Goal: Obtain resource: Obtain resource

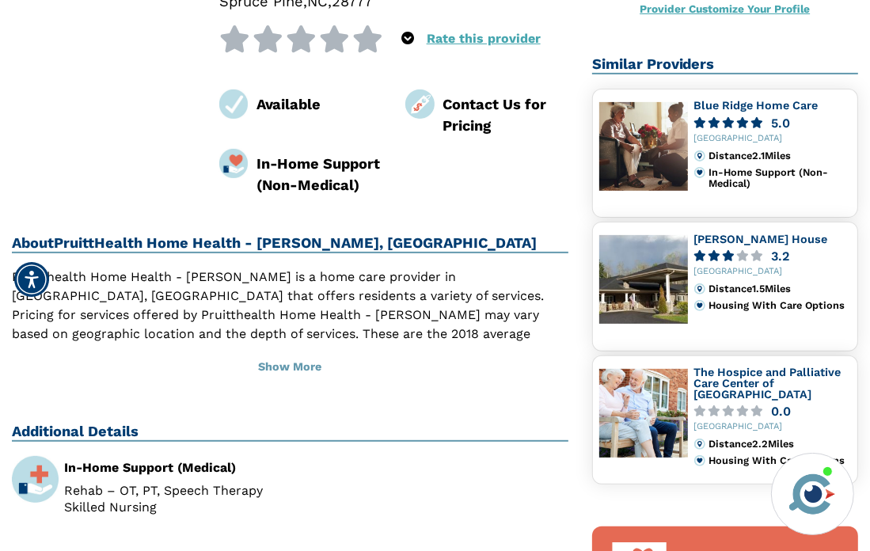
scroll to position [396, 0]
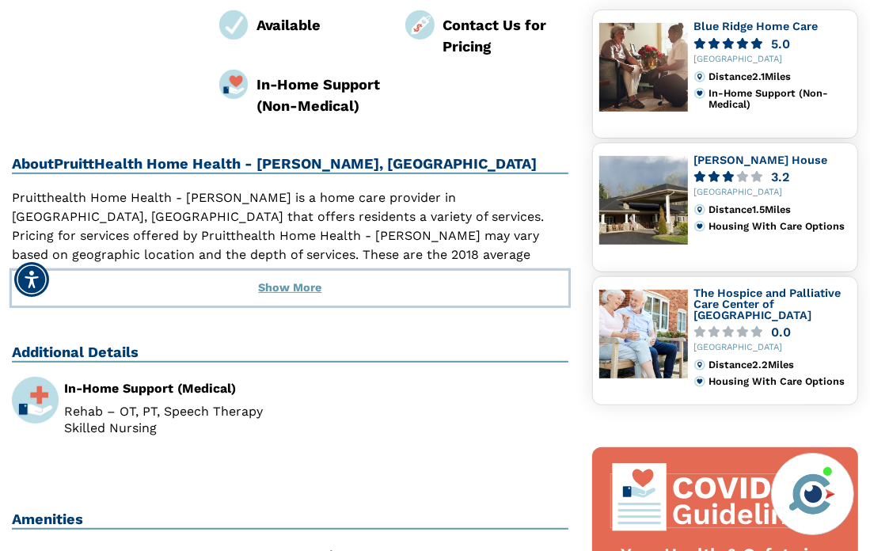
click at [282, 271] on button "Show More" at bounding box center [290, 288] width 556 height 35
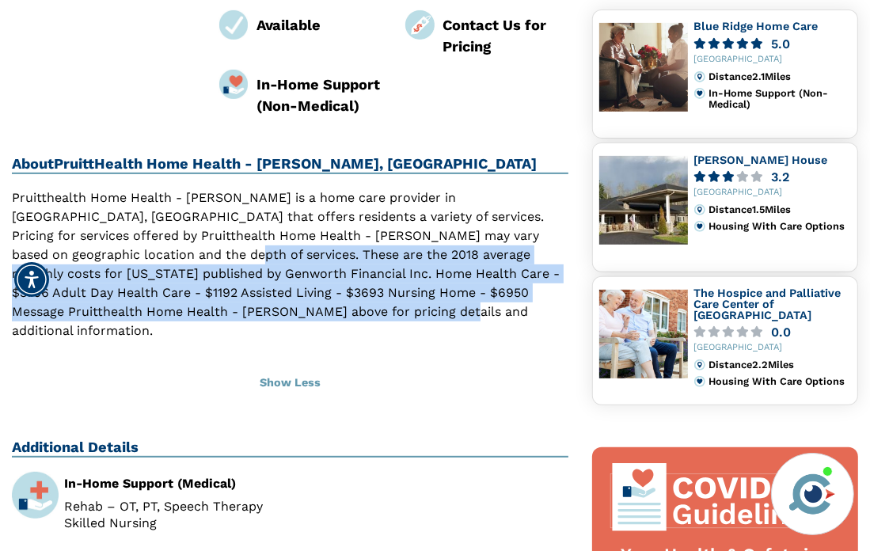
drag, startPoint x: 60, startPoint y: 217, endPoint x: 234, endPoint y: 278, distance: 184.5
click at [234, 278] on p "Pruitthealth Home Health - [PERSON_NAME] is a home care provider in [GEOGRAPHIC…" at bounding box center [290, 264] width 556 height 152
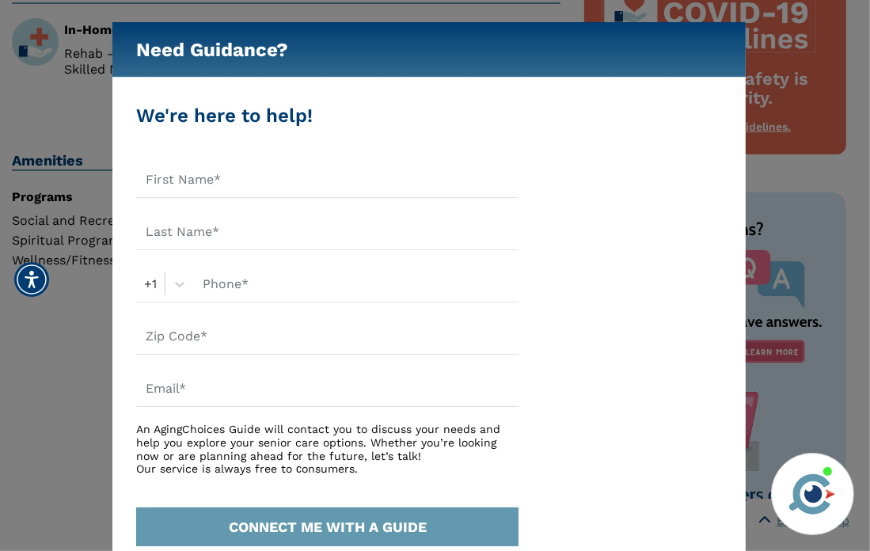
scroll to position [792, 0]
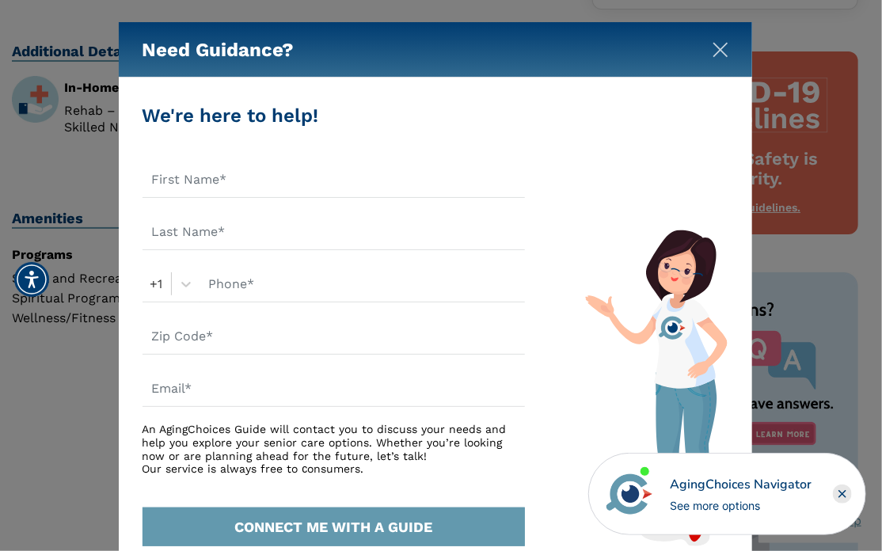
click at [722, 50] on img "Close" at bounding box center [720, 50] width 16 height 16
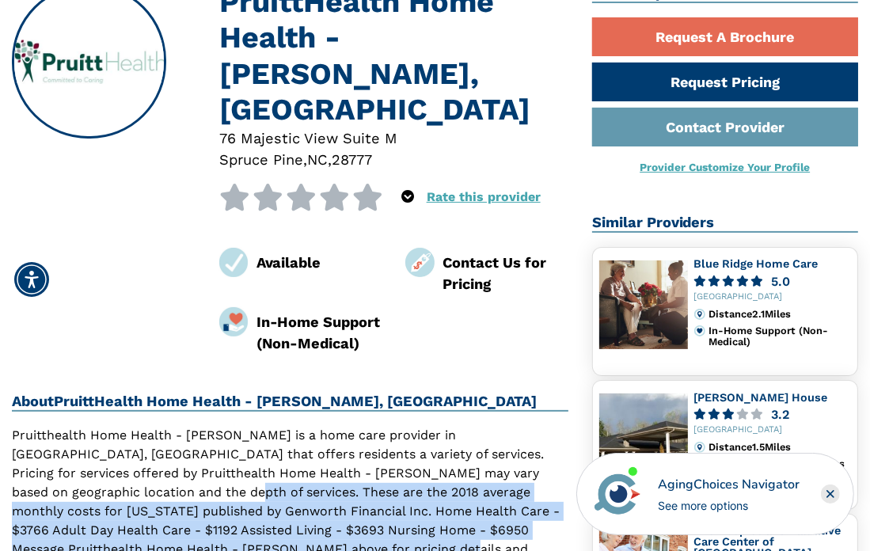
scroll to position [237, 0]
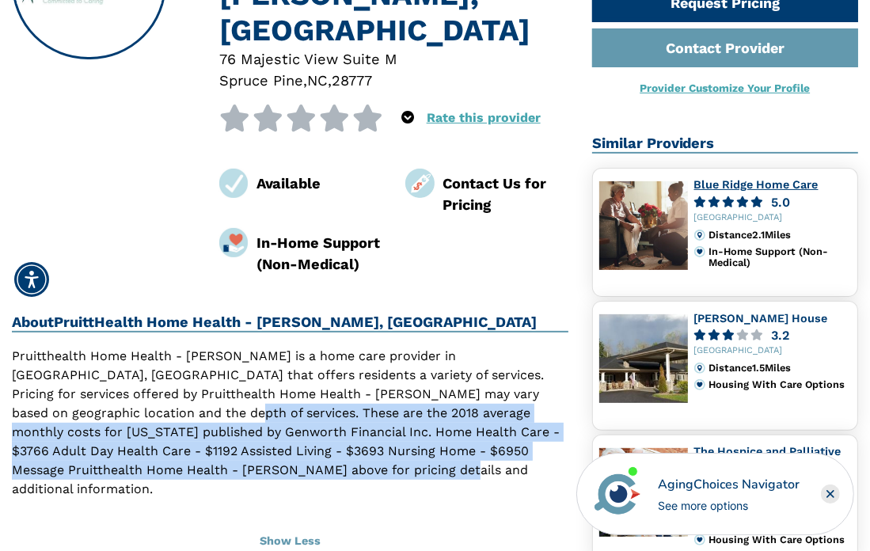
click at [715, 183] on link "Blue Ridge Home Care" at bounding box center [756, 184] width 124 height 13
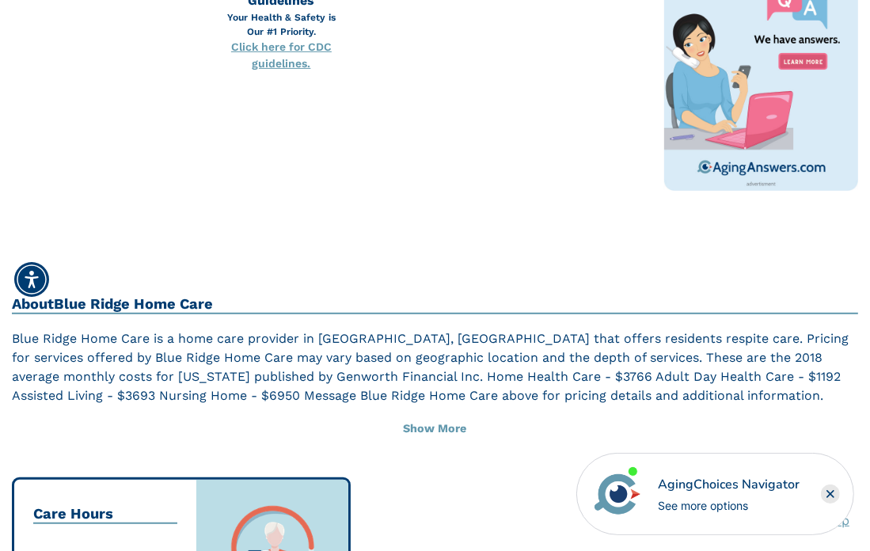
scroll to position [554, 0]
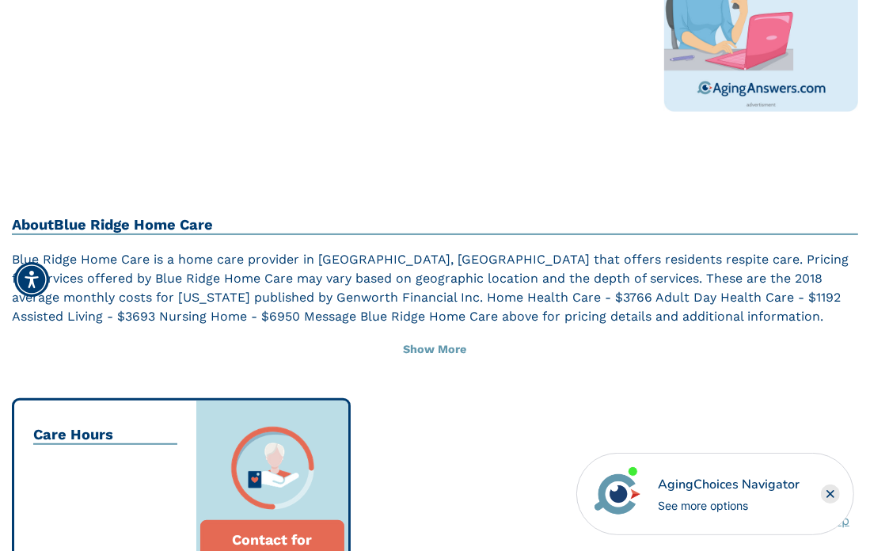
click at [726, 272] on p "Blue Ridge Home Care is a home care provider in Spruce Pine, Nc that offers res…" at bounding box center [435, 288] width 846 height 76
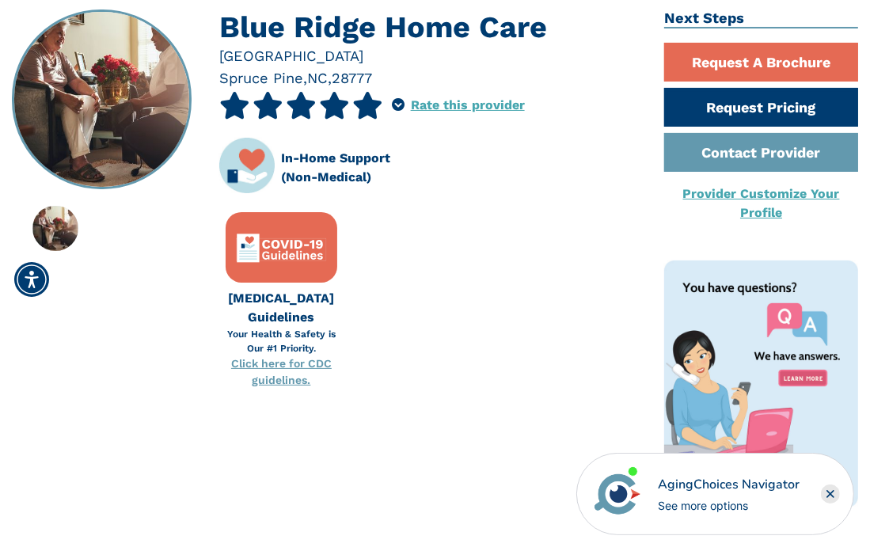
scroll to position [79, 0]
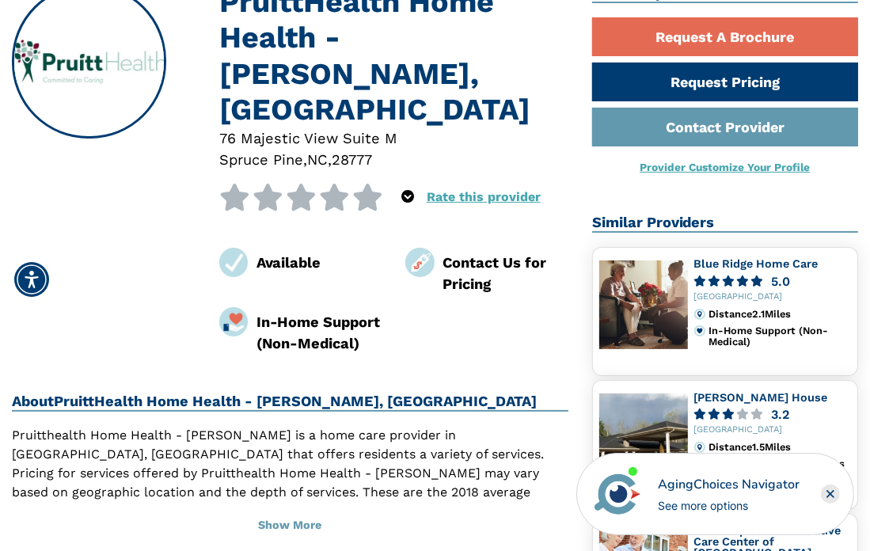
scroll to position [79, 0]
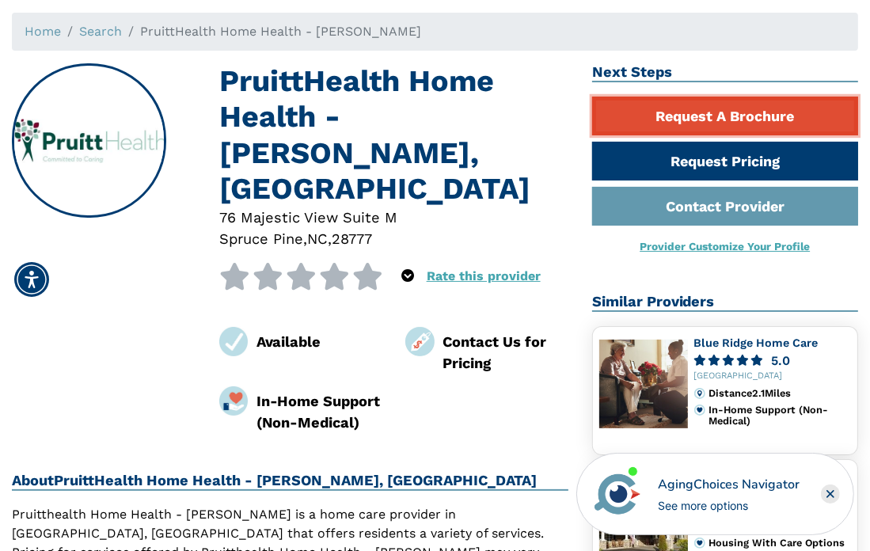
click at [706, 111] on link "Request A Brochure" at bounding box center [725, 116] width 266 height 39
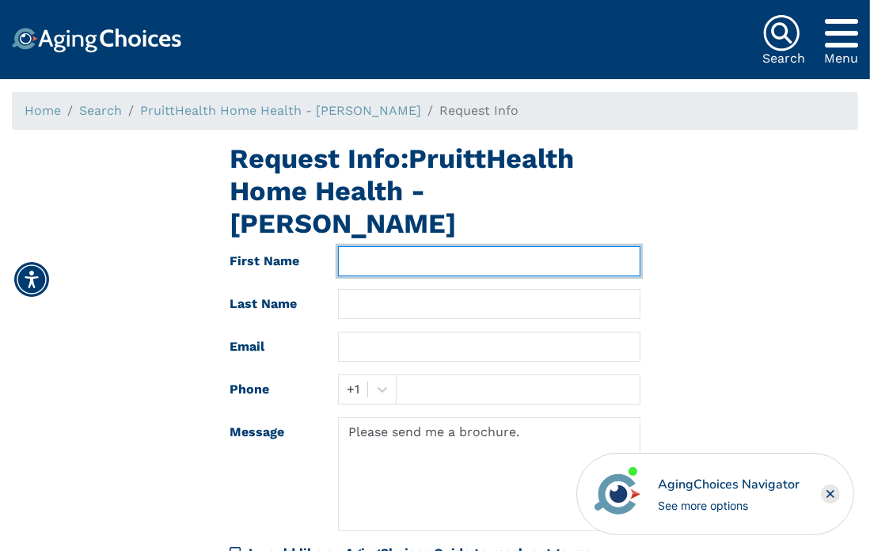
click at [363, 246] on input "text" at bounding box center [489, 261] width 302 height 30
type input "HARVEY"
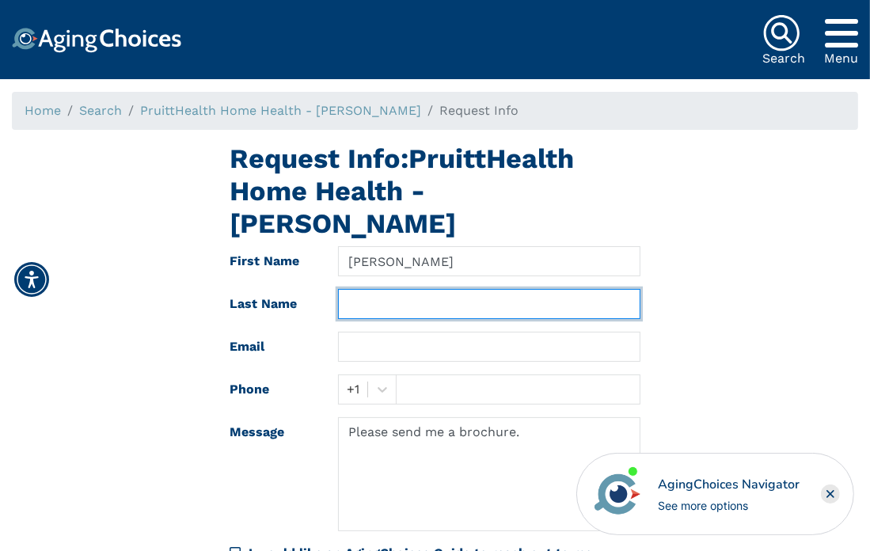
type input "BRION"
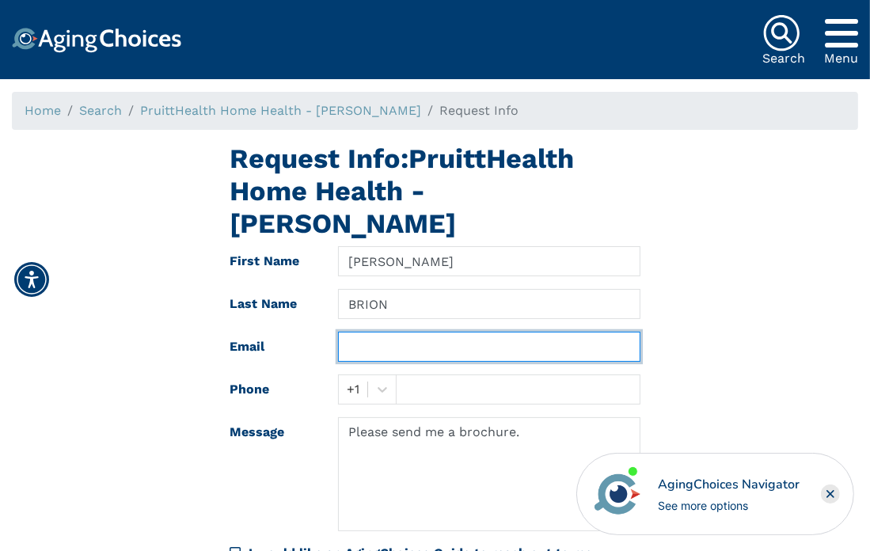
click at [446, 332] on input "text" at bounding box center [489, 347] width 302 height 30
type input "hfbrion@gmail.com"
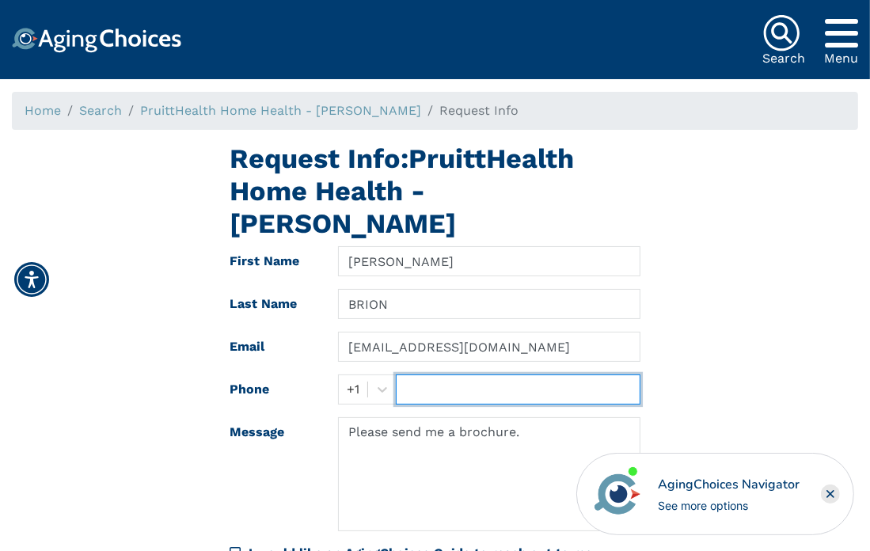
click at [419, 374] on input "text" at bounding box center [518, 389] width 245 height 30
type input "8057106465"
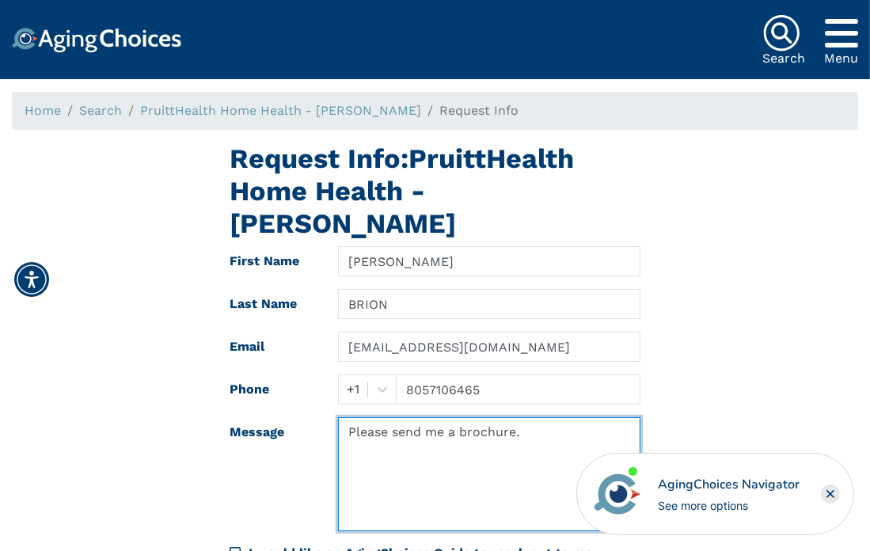
click at [425, 422] on textarea "Please send me a brochure." at bounding box center [489, 474] width 302 height 114
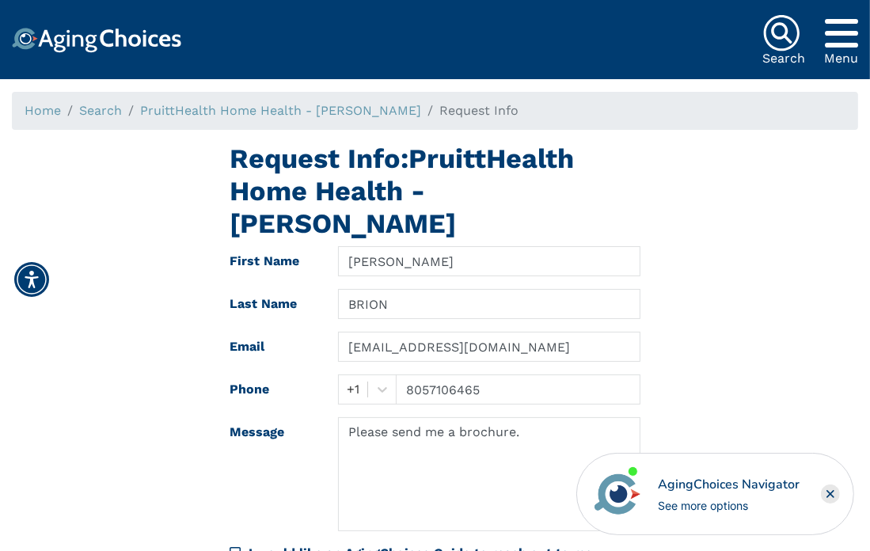
click at [699, 340] on div "Request Info: PruittHealth Home Health - Mitchell First Name HARVEY Last Name B…" at bounding box center [435, 384] width 870 height 484
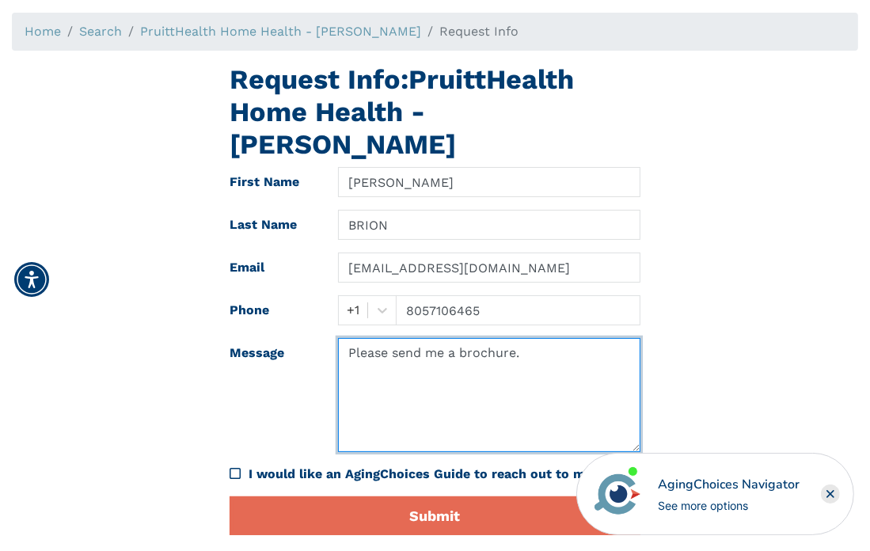
click at [549, 338] on textarea "Please send me a brochure." at bounding box center [489, 395] width 302 height 114
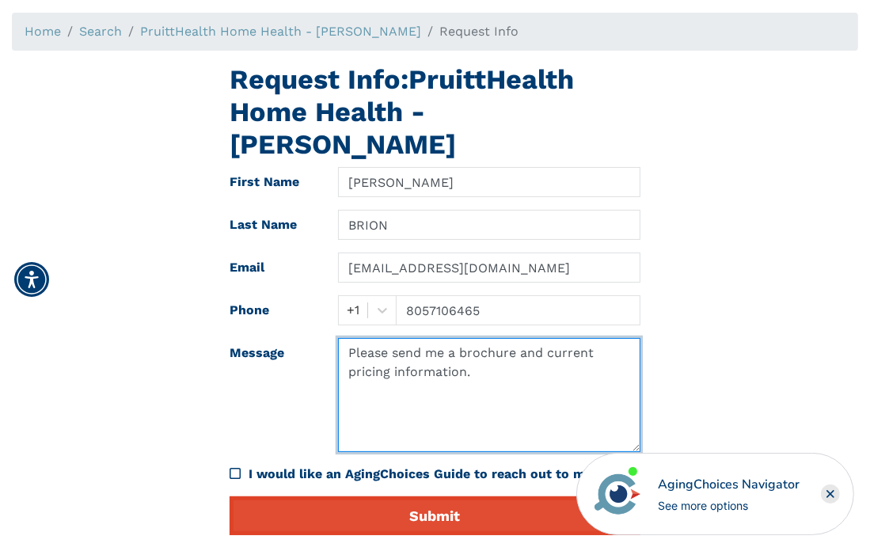
type textarea "Please send me a brochure and current pricing information."
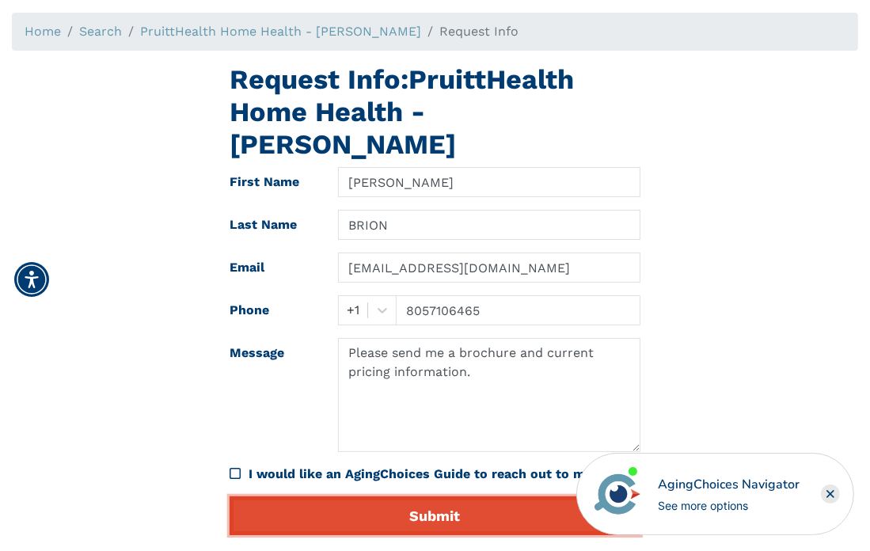
click at [421, 496] on button "Submit" at bounding box center [436, 515] width 412 height 39
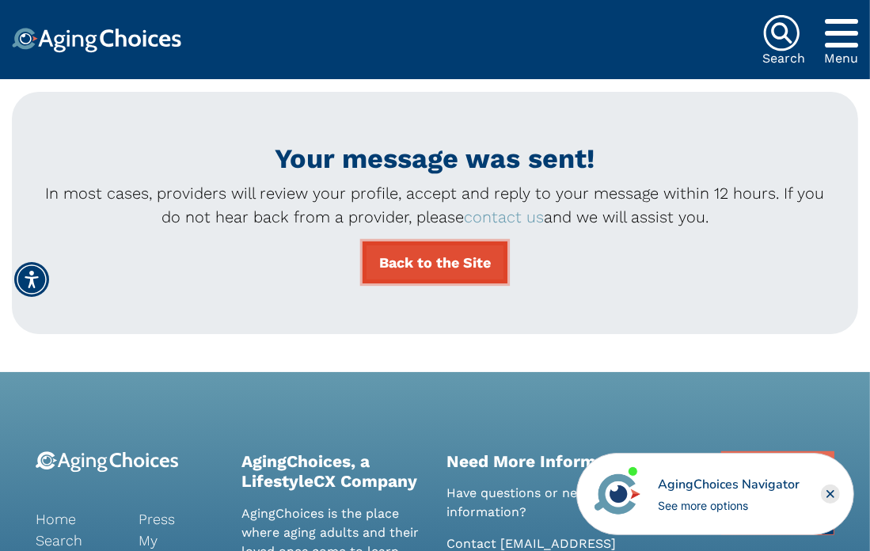
click at [413, 256] on link "Back to the Site" at bounding box center [435, 262] width 145 height 42
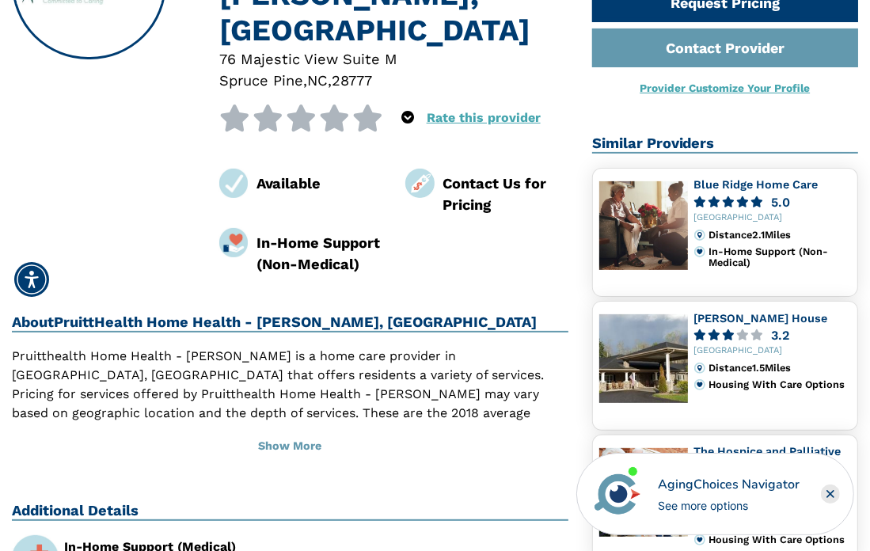
scroll to position [317, 0]
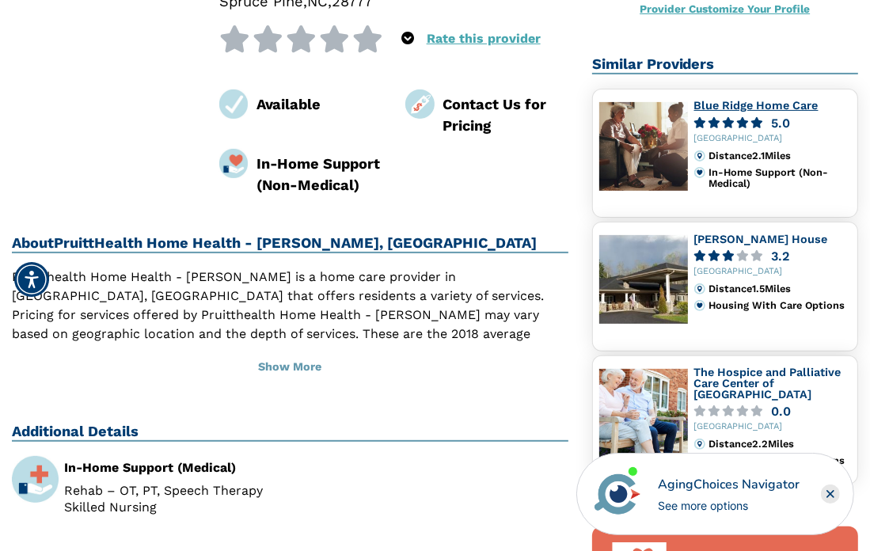
click at [736, 104] on link "Blue Ridge Home Care" at bounding box center [756, 105] width 124 height 13
